Goal: Task Accomplishment & Management: Manage account settings

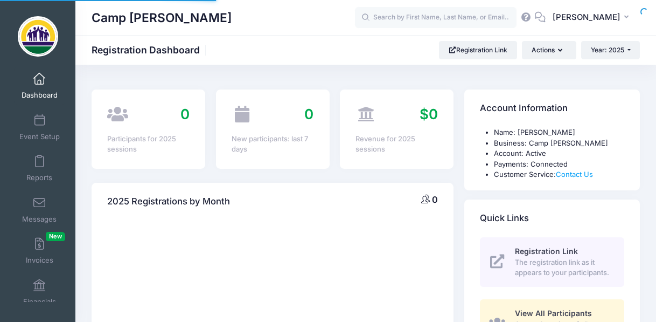
select select
click at [39, 244] on span at bounding box center [39, 244] width 0 height 12
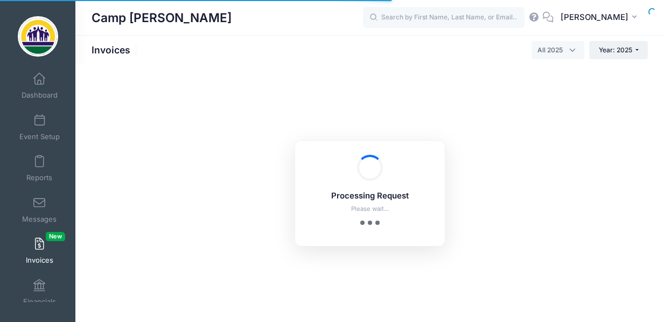
select select
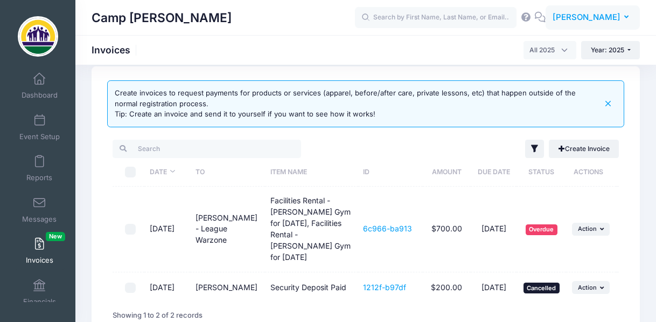
click at [626, 17] on icon "button" at bounding box center [629, 17] width 9 height 0
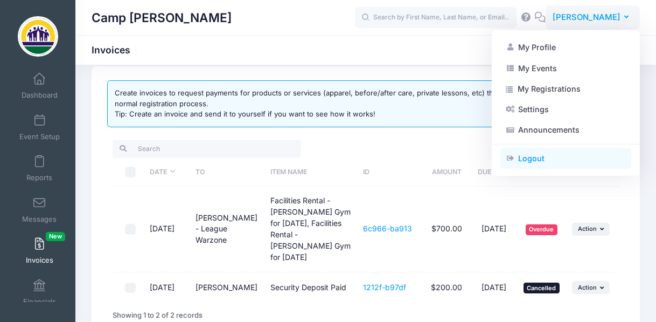
click at [543, 158] on link "Logout" at bounding box center [566, 158] width 131 height 20
